Goal: Task Accomplishment & Management: Use online tool/utility

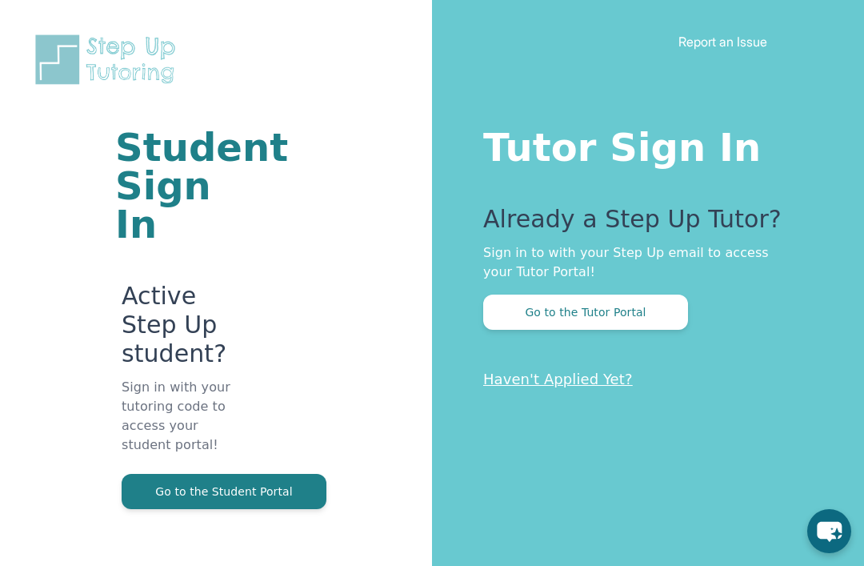
click at [622, 306] on button "Go to the Tutor Portal" at bounding box center [585, 311] width 205 height 35
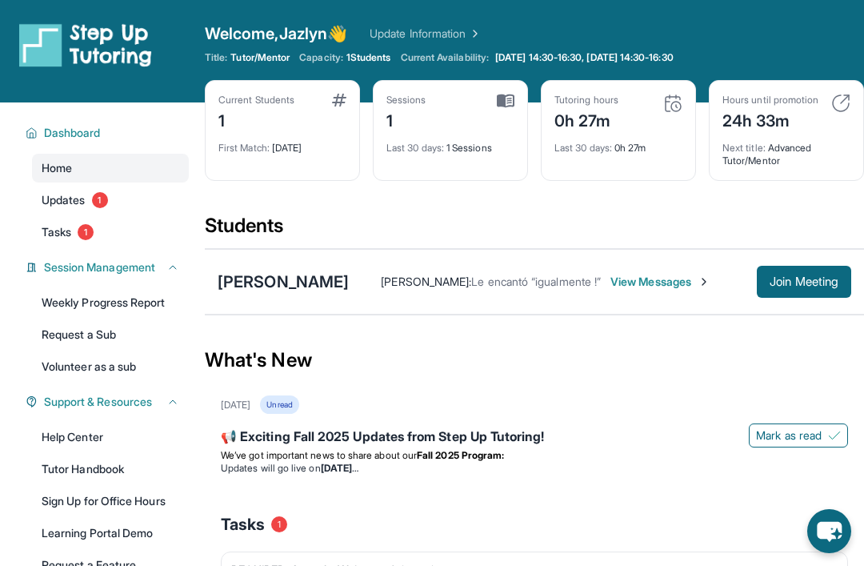
click at [68, 194] on span "Updates" at bounding box center [64, 200] width 44 height 16
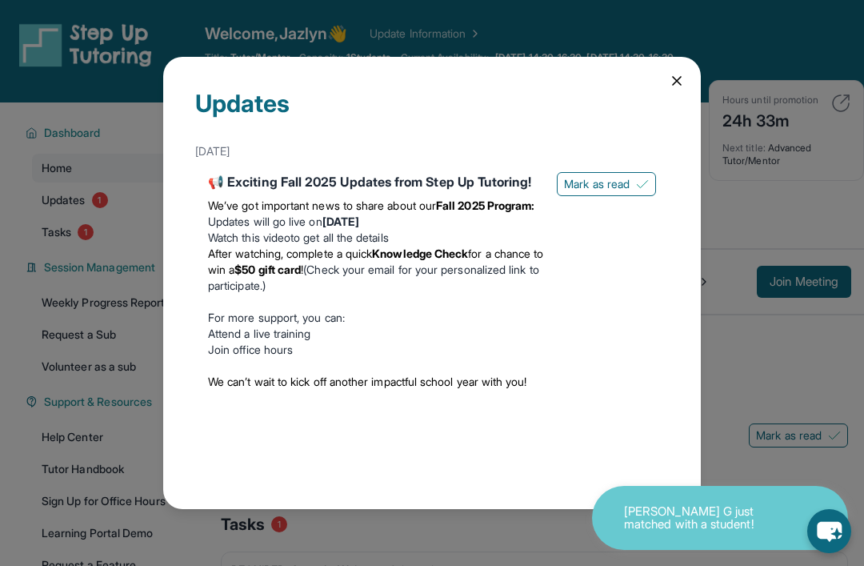
click at [670, 73] on icon at bounding box center [677, 81] width 16 height 16
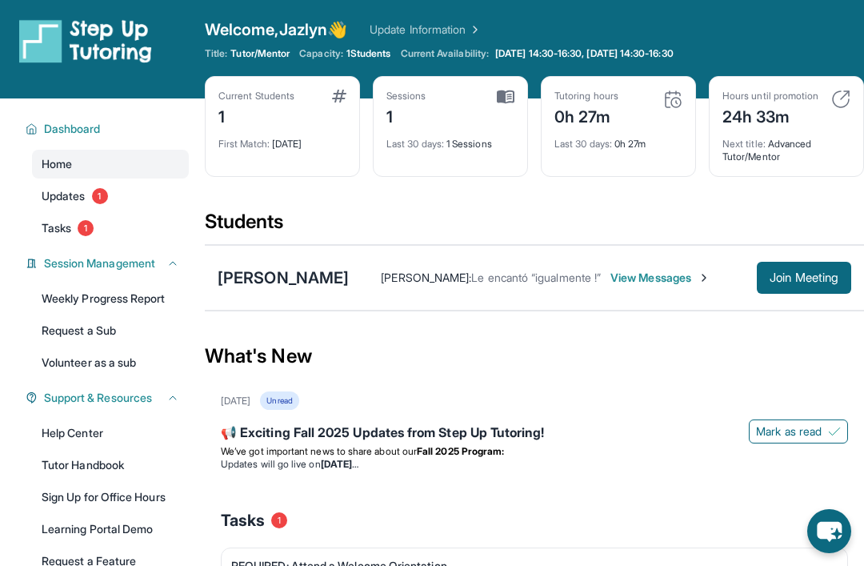
scroll to position [1, 0]
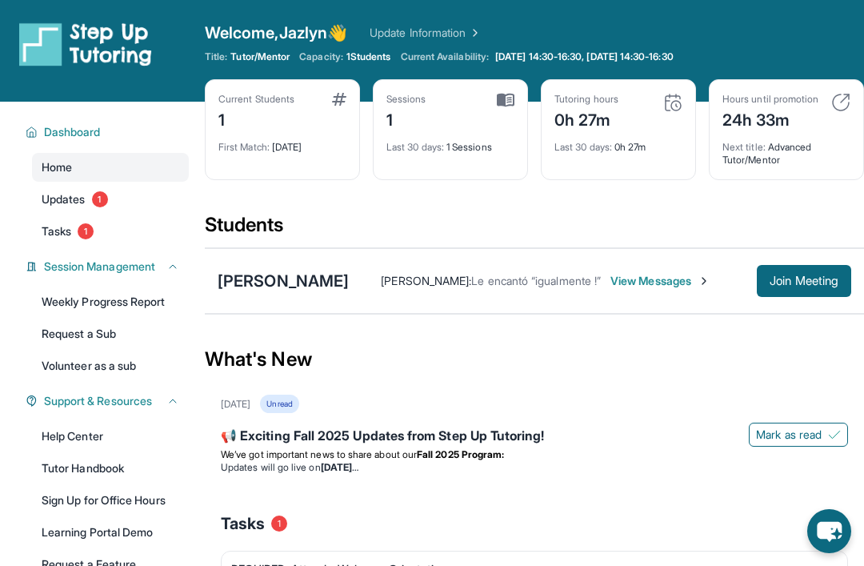
click at [76, 476] on link "Tutor Handbook" at bounding box center [110, 468] width 157 height 29
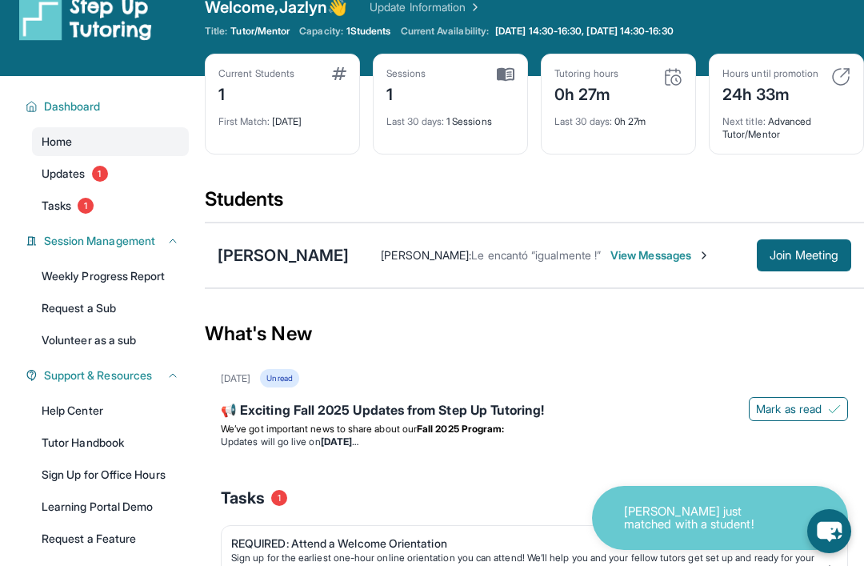
click at [807, 264] on button "Join Meeting" at bounding box center [804, 255] width 94 height 32
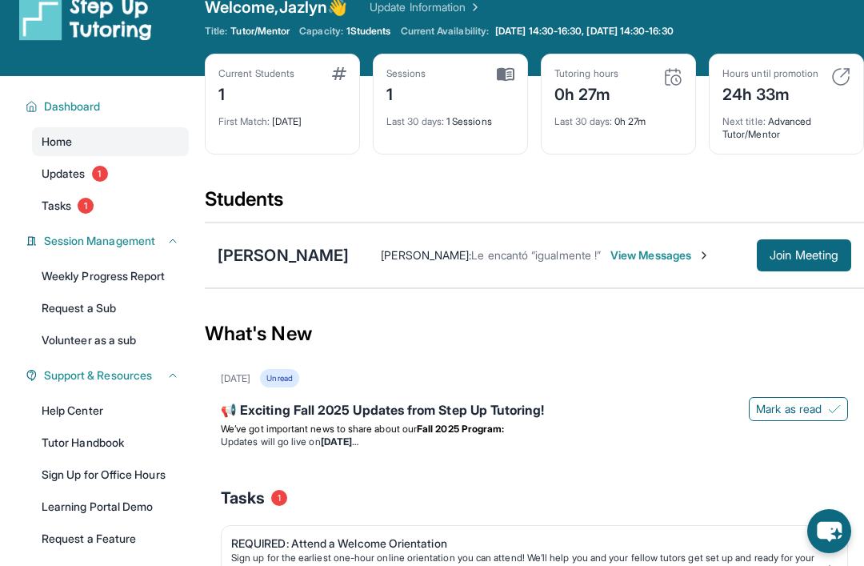
click at [811, 260] on span "Join Meeting" at bounding box center [804, 255] width 69 height 10
click at [706, 254] on img at bounding box center [704, 255] width 13 height 13
click at [683, 266] on div "[PERSON_NAME] : Le encantó “igualmente !” Join Meeting" at bounding box center [600, 255] width 502 height 32
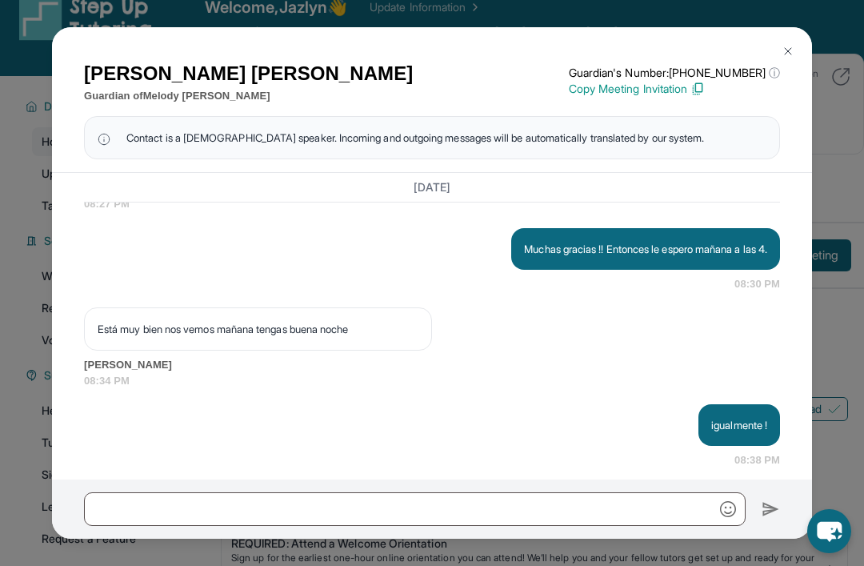
scroll to position [3945, 0]
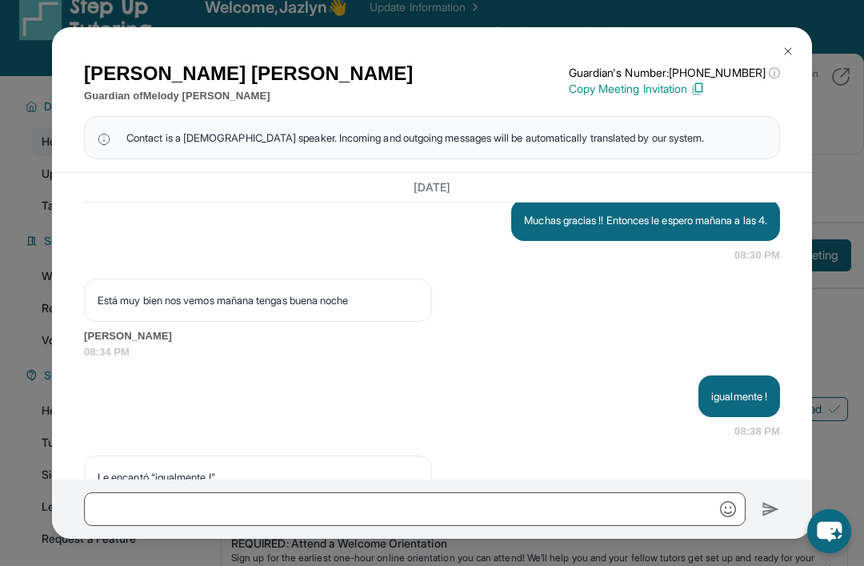
click at [780, 44] on button at bounding box center [788, 51] width 32 height 32
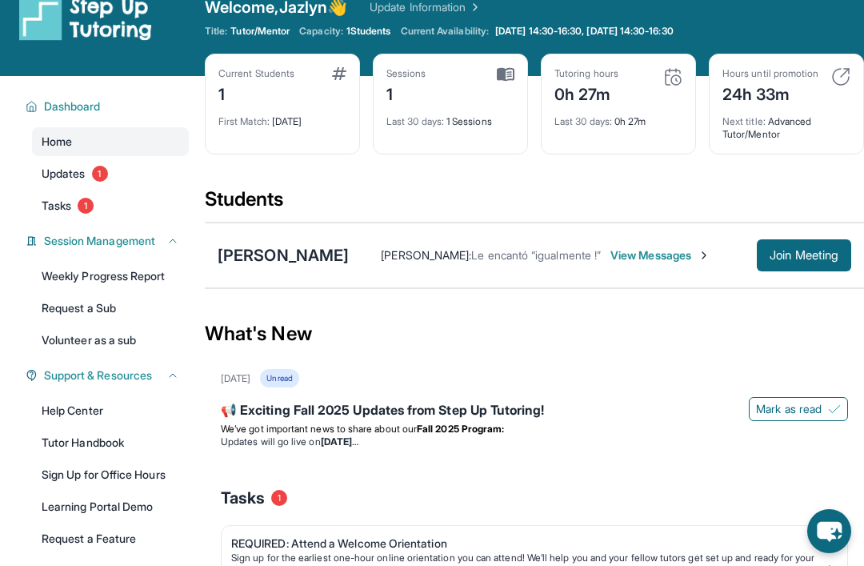
click at [812, 250] on span "Join Meeting" at bounding box center [804, 255] width 69 height 10
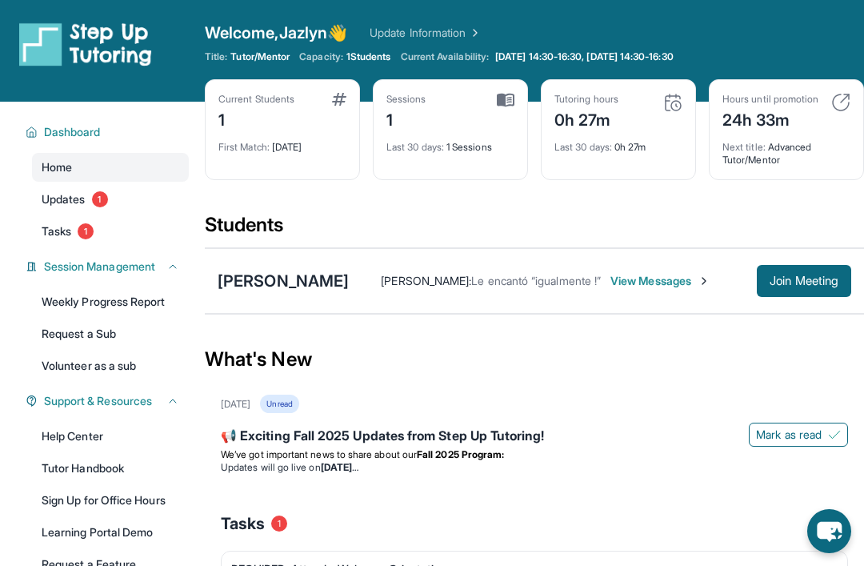
click at [442, 423] on div "📢 Exciting Fall 2025 Updates from Step Up Tutoring! [PERSON_NAME] as read We’ve…" at bounding box center [534, 449] width 627 height 67
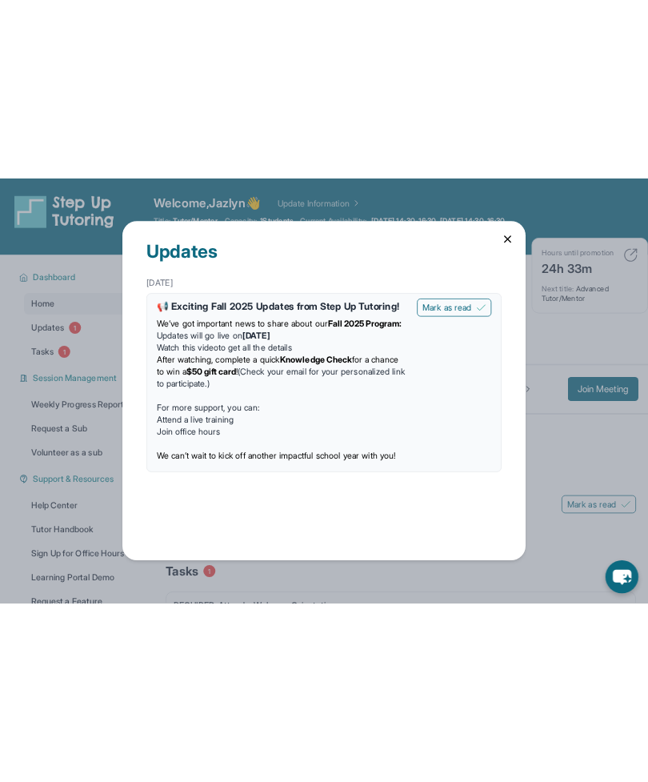
scroll to position [0, 0]
